Goal: Information Seeking & Learning: Learn about a topic

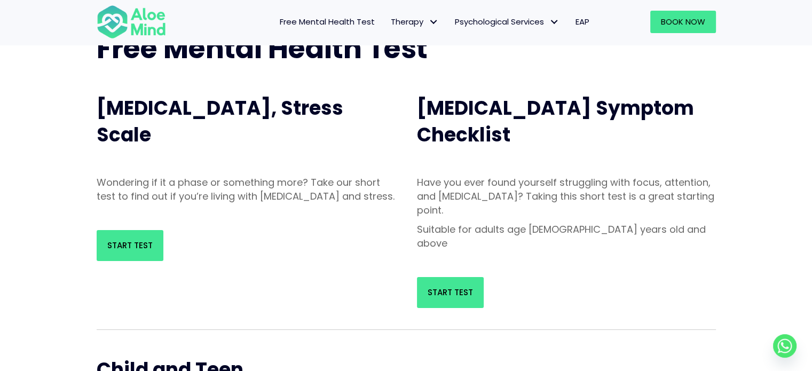
scroll to position [107, 0]
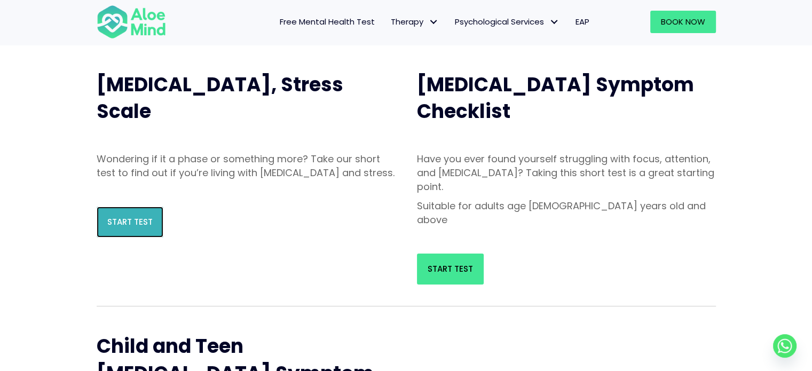
click at [131, 227] on span "Start Test" at bounding box center [129, 221] width 45 height 11
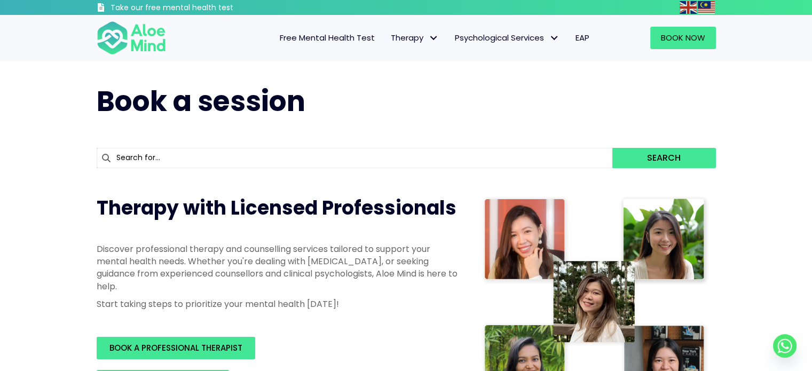
click at [404, 114] on h1 "Book a session" at bounding box center [406, 101] width 619 height 39
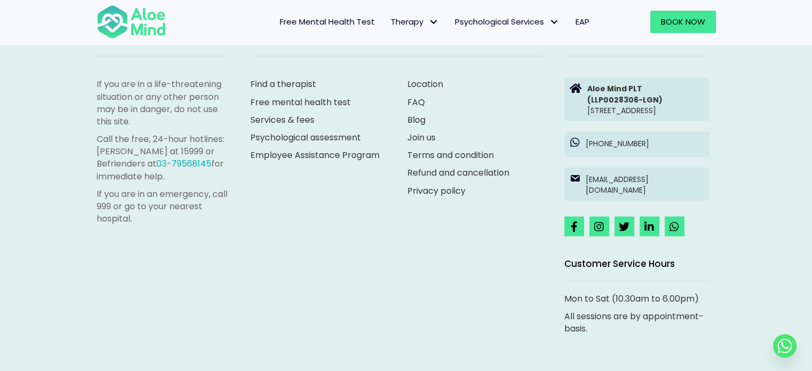
scroll to position [2401, 0]
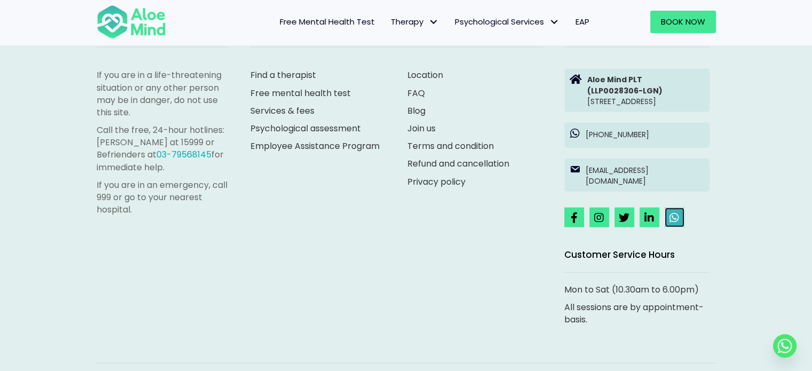
click at [679, 208] on link at bounding box center [675, 218] width 20 height 20
click at [769, 224] on div "If you are in a life-threatening situation or any other person may be in danger…" at bounding box center [406, 182] width 812 height 463
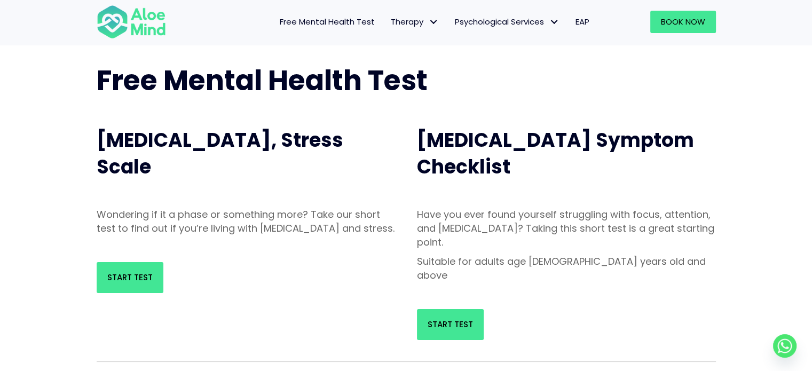
scroll to position [0, 0]
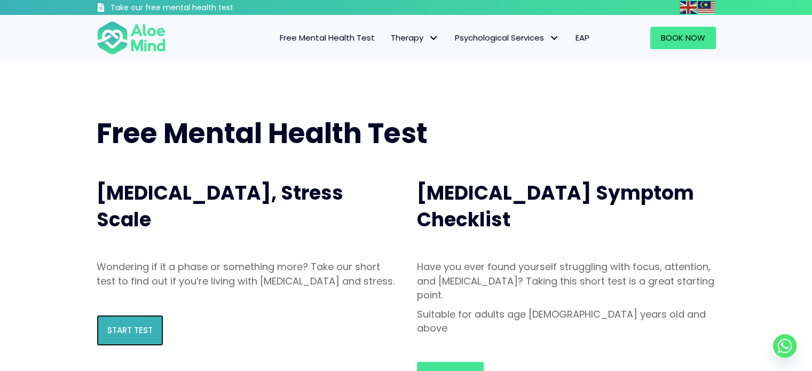
click at [143, 346] on link "Start Test" at bounding box center [130, 330] width 67 height 31
